Goal: Task Accomplishment & Management: Manage account settings

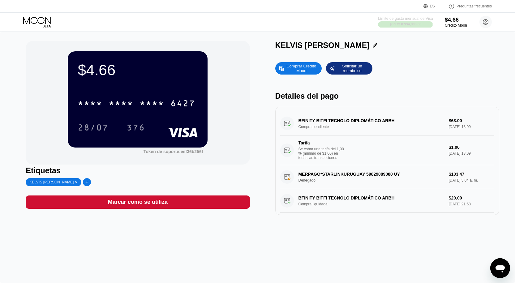
click at [420, 23] on div at bounding box center [405, 24] width 54 height 6
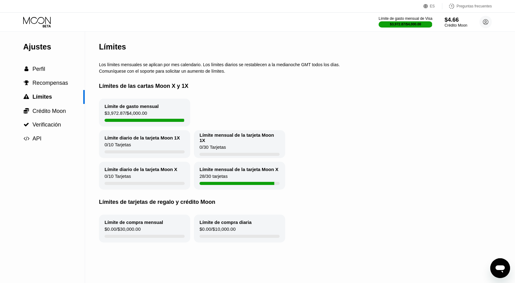
click at [447, 26] on font "Crédito Moon" at bounding box center [455, 25] width 23 height 4
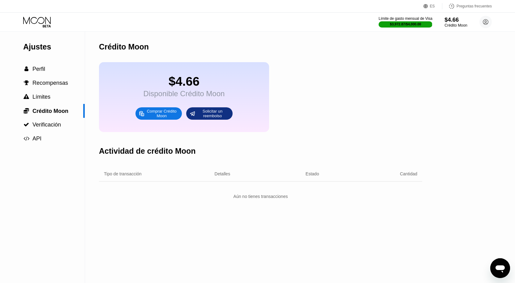
click at [458, 24] on font "Crédito Moon" at bounding box center [455, 25] width 23 height 4
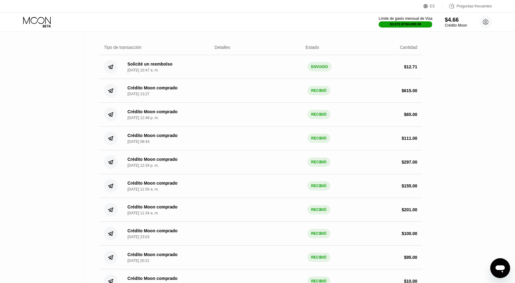
scroll to position [131, 0]
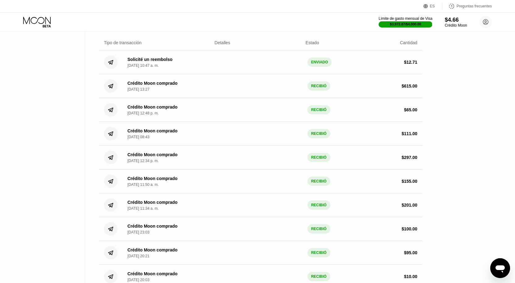
click at [27, 23] on icon at bounding box center [37, 20] width 28 height 7
